Goal: Go to known website: Access a specific website the user already knows

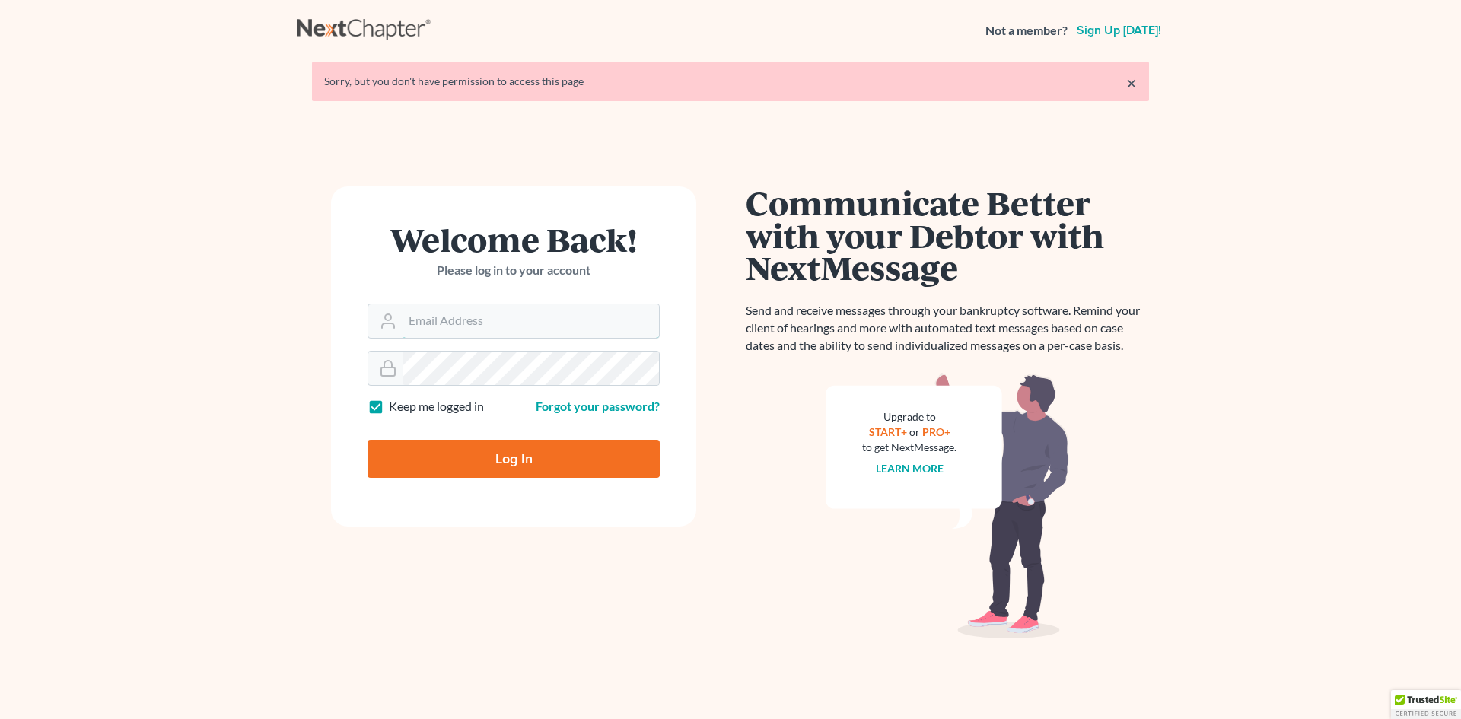
type input "[EMAIL_ADDRESS][DOMAIN_NAME]"
click at [460, 457] on input "Log In" at bounding box center [514, 459] width 292 height 38
type input "Thinking..."
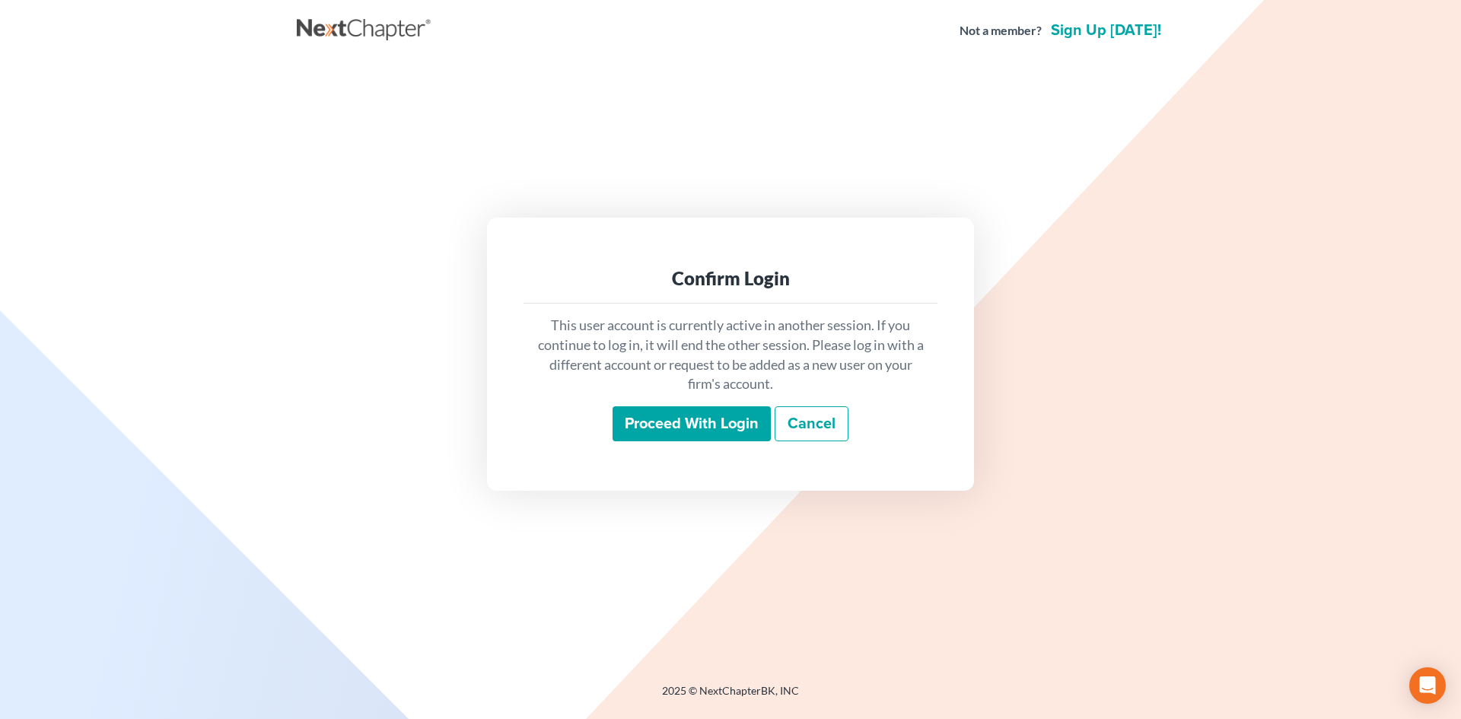
click at [662, 431] on input "Proceed with login" at bounding box center [692, 423] width 158 height 35
